Goal: Task Accomplishment & Management: Complete application form

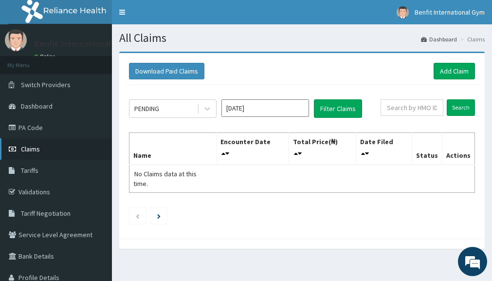
click at [61, 149] on link "Claims" at bounding box center [56, 148] width 112 height 21
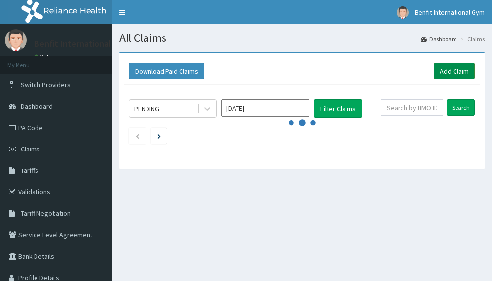
click at [455, 68] on link "Add Claim" at bounding box center [453, 71] width 41 height 17
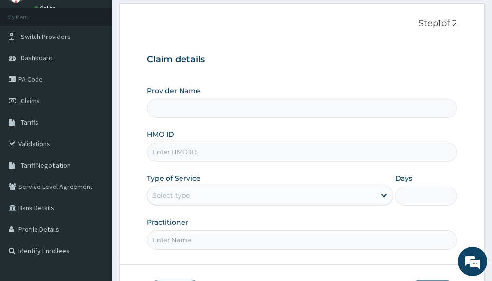
scroll to position [49, 0]
type input "Benfit International Gym"
type input "1"
click at [190, 153] on input "HMO ID" at bounding box center [302, 151] width 310 height 19
type input "u"
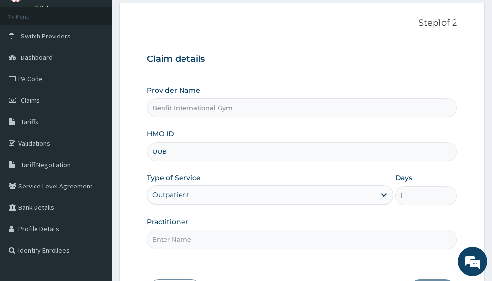
scroll to position [0, 0]
type input "UUB/10006/A"
click at [185, 234] on input "Practitioner" at bounding box center [302, 239] width 310 height 19
type input "ABDULKAREEM ZAYNAB"
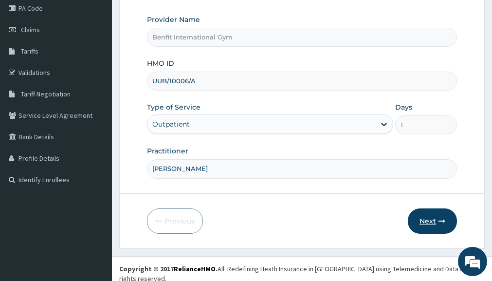
click at [431, 225] on button "Next" at bounding box center [432, 220] width 49 height 25
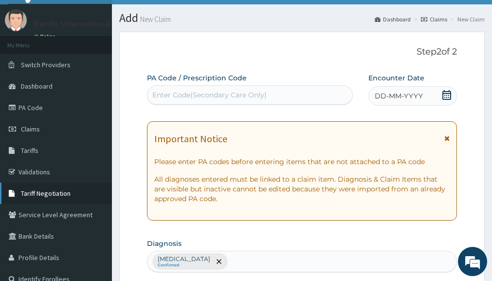
scroll to position [17, 0]
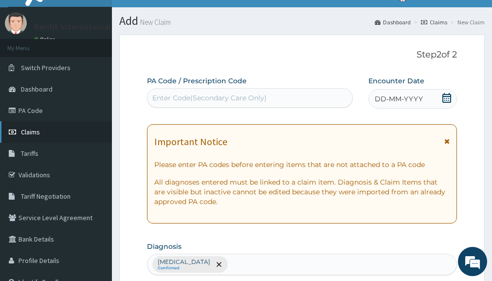
click at [43, 130] on link "Claims" at bounding box center [56, 131] width 112 height 21
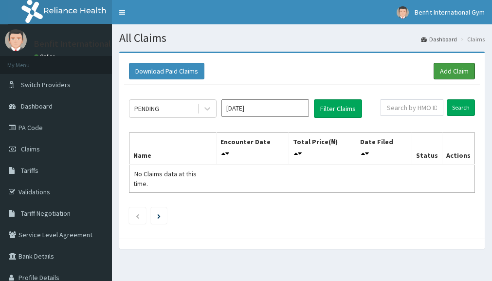
click at [457, 71] on link "Add Claim" at bounding box center [453, 71] width 41 height 17
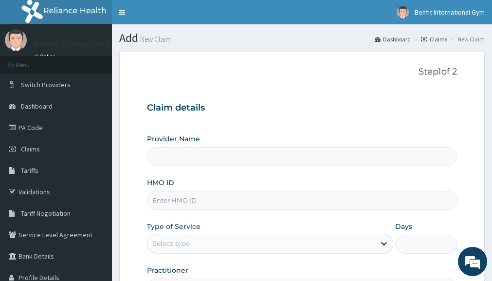
type input "Benfit International Gym"
type input "1"
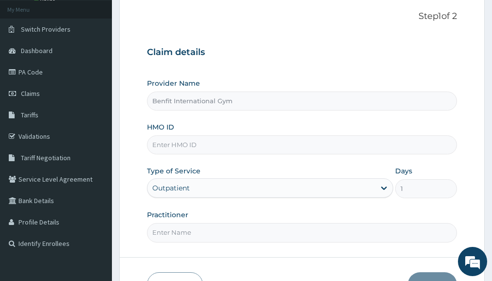
scroll to position [57, 0]
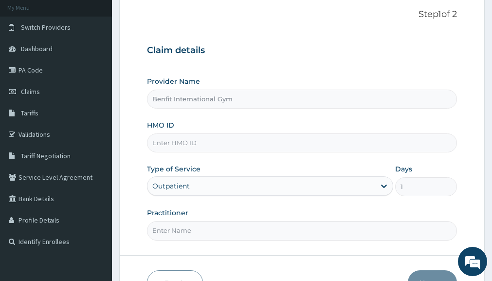
click at [342, 143] on input "HMO ID" at bounding box center [302, 142] width 310 height 19
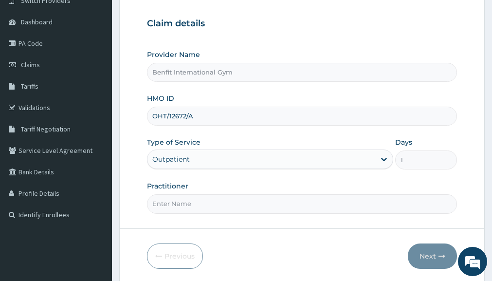
scroll to position [109, 0]
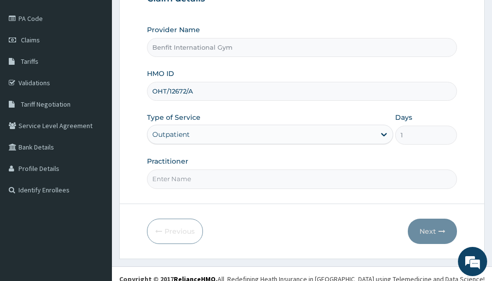
type input "OHT/12672/A"
click at [378, 185] on input "Practitioner" at bounding box center [302, 178] width 310 height 19
type input "[PERSON_NAME]"
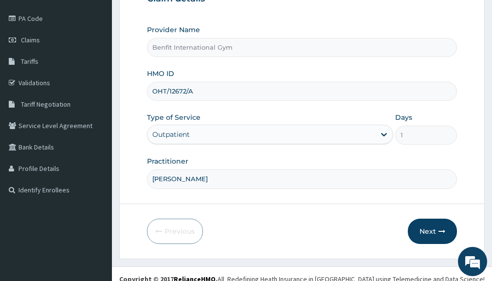
scroll to position [119, 0]
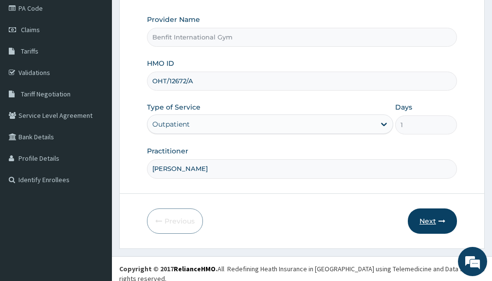
click at [424, 216] on button "Next" at bounding box center [432, 220] width 49 height 25
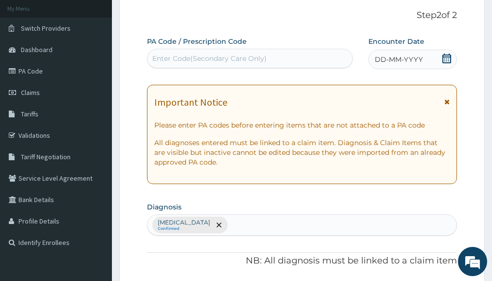
scroll to position [56, 0]
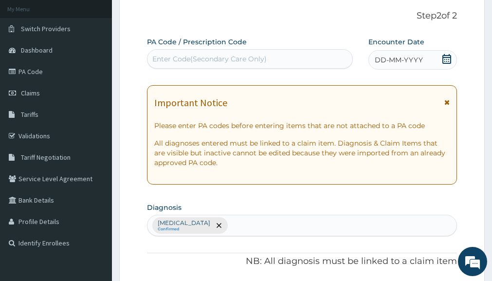
click at [296, 63] on div "Enter Code(Secondary Care Only)" at bounding box center [249, 59] width 205 height 16
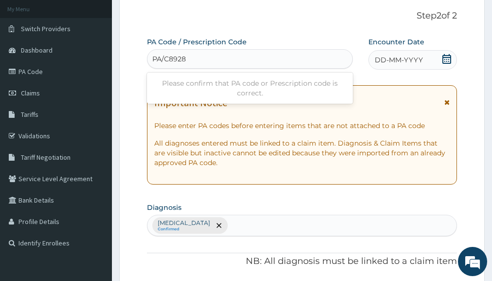
type input "PA/C8928B"
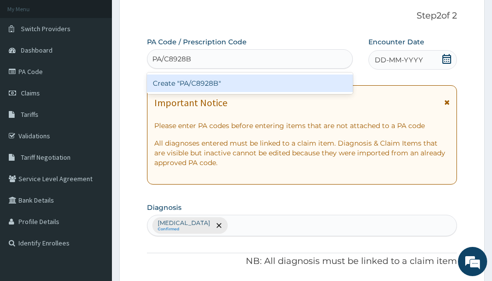
click at [285, 80] on div "Create "PA/C8928B"" at bounding box center [250, 83] width 206 height 18
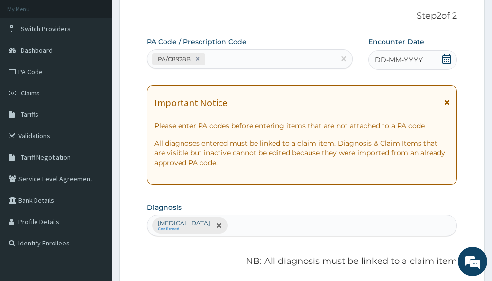
click at [443, 62] on icon at bounding box center [446, 59] width 9 height 10
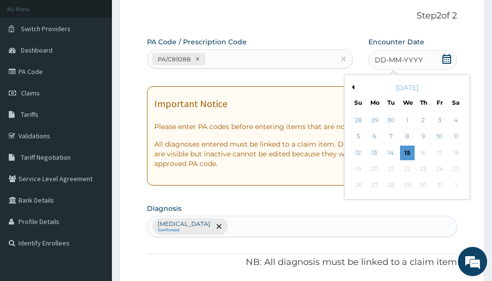
click at [445, 61] on icon at bounding box center [447, 59] width 10 height 10
click at [444, 55] on icon at bounding box center [446, 59] width 9 height 10
click at [407, 151] on div "15" at bounding box center [407, 152] width 15 height 15
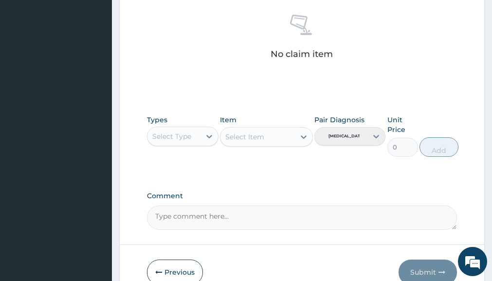
scroll to position [390, 0]
click at [193, 136] on div "Select Type" at bounding box center [173, 135] width 53 height 16
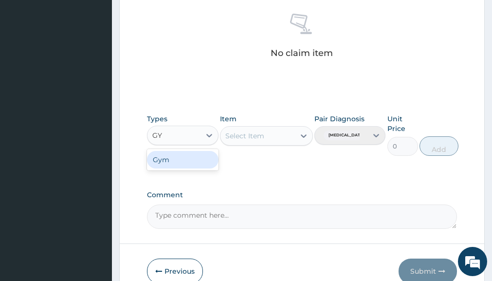
type input "GYM"
click at [187, 158] on div "Gym" at bounding box center [182, 160] width 71 height 18
click at [298, 140] on div "Select Item" at bounding box center [266, 135] width 93 height 19
click at [291, 139] on div "Select Item" at bounding box center [266, 135] width 93 height 19
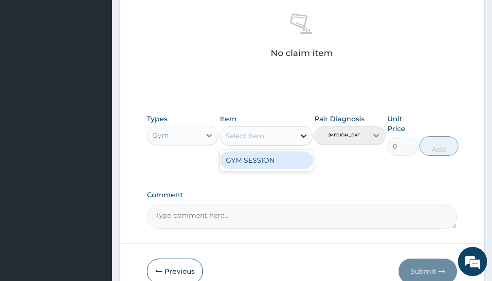
click at [298, 135] on div at bounding box center [304, 136] width 18 height 18
click at [288, 164] on div "GYM SESSION" at bounding box center [266, 160] width 93 height 18
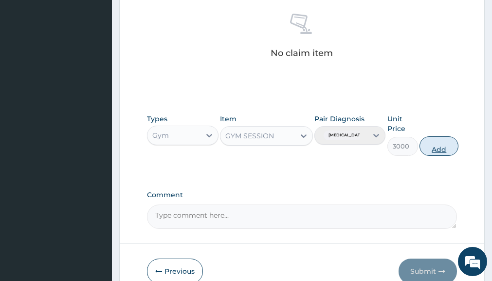
click at [433, 148] on button "Add" at bounding box center [438, 145] width 39 height 19
type input "0"
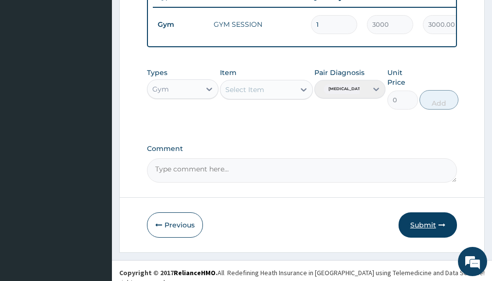
click at [430, 223] on button "Submit" at bounding box center [427, 224] width 58 height 25
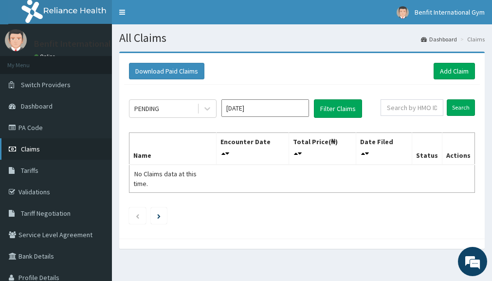
click at [51, 150] on link "Claims" at bounding box center [56, 148] width 112 height 21
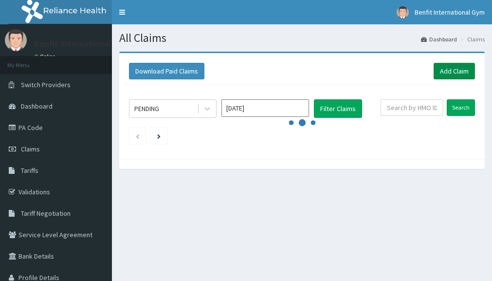
click at [461, 72] on link "Add Claim" at bounding box center [453, 71] width 41 height 17
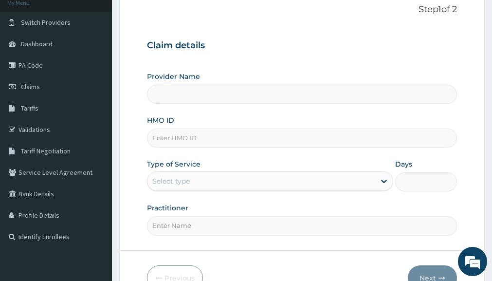
scroll to position [63, 0]
click at [269, 138] on input "HMO ID" at bounding box center [302, 137] width 310 height 19
type input "Benfit International Gym"
type input "1"
type input "PGL/10080/A"
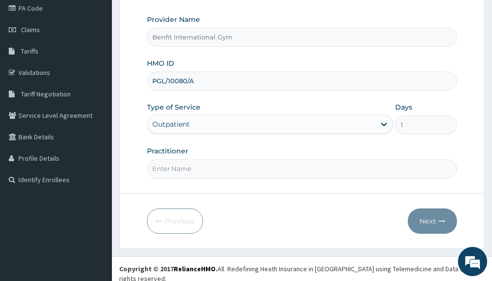
scroll to position [0, 0]
click at [252, 172] on input "Practitioner" at bounding box center [302, 168] width 310 height 19
type input "ABDULKAREEM ZAYNAB"
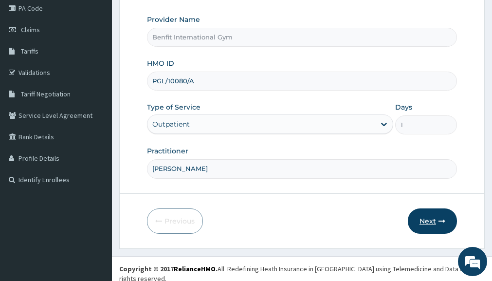
click at [432, 231] on button "Next" at bounding box center [432, 220] width 49 height 25
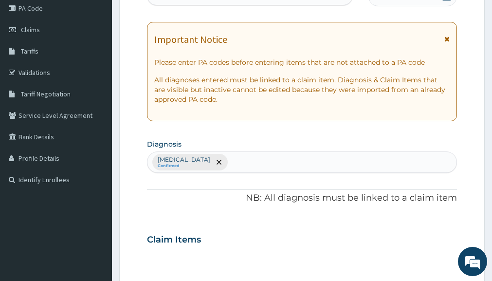
scroll to position [45, 0]
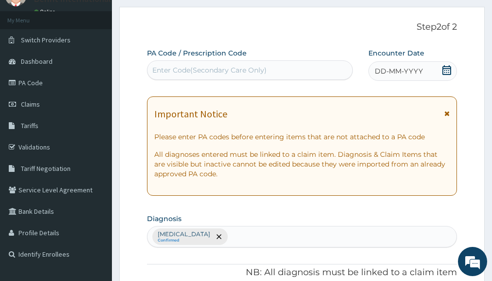
click at [442, 67] on icon at bounding box center [447, 70] width 10 height 10
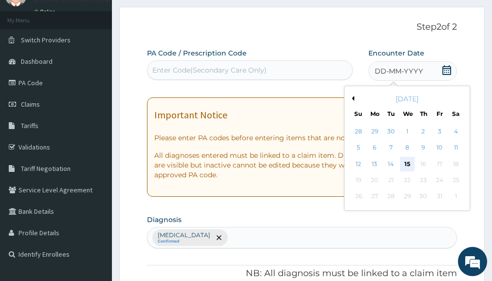
click at [408, 162] on div "15" at bounding box center [407, 164] width 15 height 15
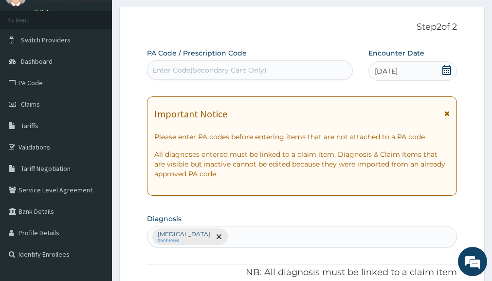
click at [324, 68] on div "Enter Code(Secondary Care Only)" at bounding box center [249, 70] width 205 height 16
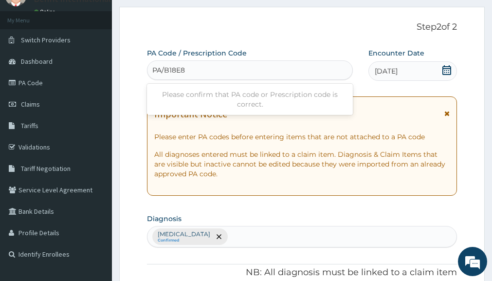
type input "PA/B18E83"
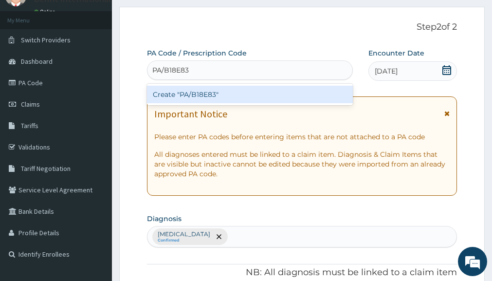
click at [312, 94] on div "Create "PA/B18E83"" at bounding box center [250, 95] width 206 height 18
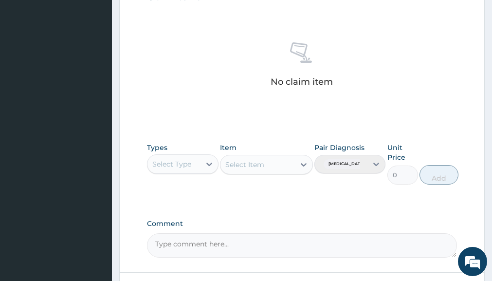
scroll to position [369, 0]
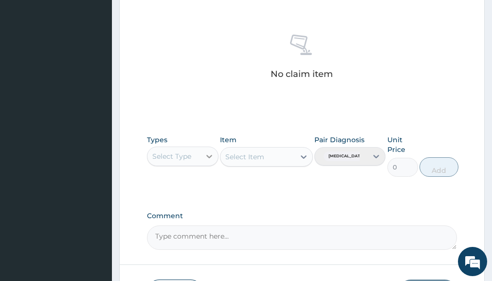
click at [200, 155] on div at bounding box center [209, 156] width 18 height 18
type input "GYM"
click at [192, 181] on div "Gym" at bounding box center [182, 181] width 71 height 18
click at [294, 157] on div "Select Item" at bounding box center [266, 156] width 93 height 19
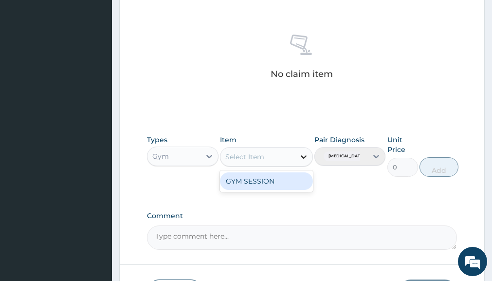
click at [305, 160] on icon at bounding box center [304, 157] width 10 height 10
click at [297, 182] on div "GYM SESSION" at bounding box center [266, 181] width 93 height 18
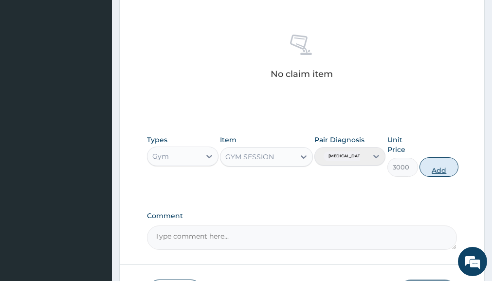
click at [440, 167] on button "Add" at bounding box center [438, 166] width 39 height 19
type input "0"
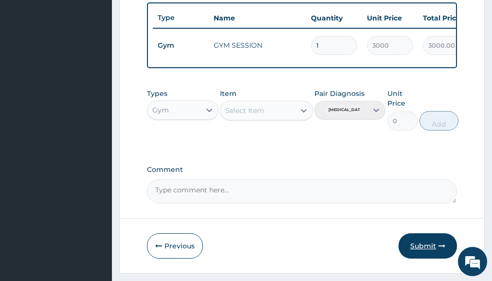
click at [428, 242] on button "Submit" at bounding box center [427, 245] width 58 height 25
